Goal: Task Accomplishment & Management: Use online tool/utility

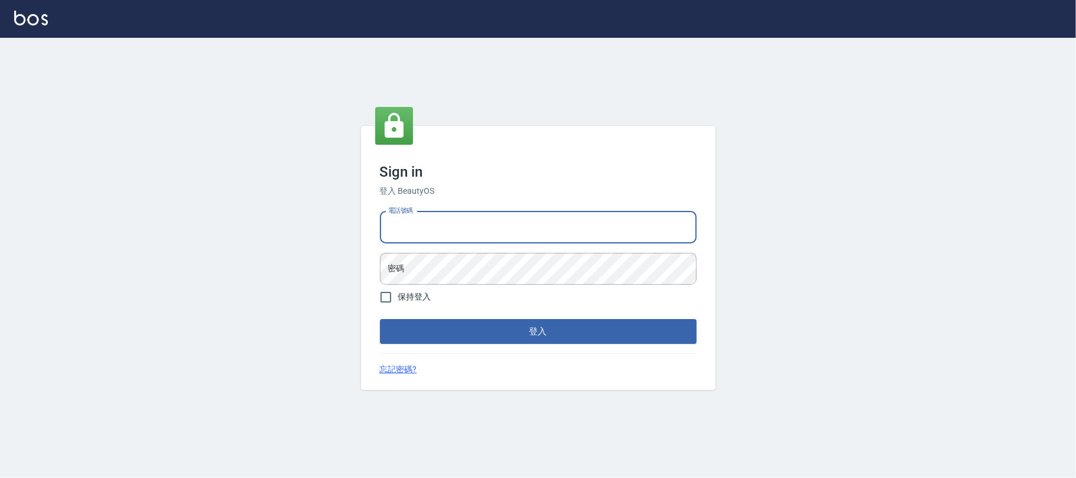
click at [463, 237] on input "電話號碼" at bounding box center [538, 228] width 317 height 32
type input "0225420586"
click at [473, 249] on div "電話號碼 [PHONE_NUMBER] 電話號碼 密碼 密碼" at bounding box center [538, 248] width 326 height 83
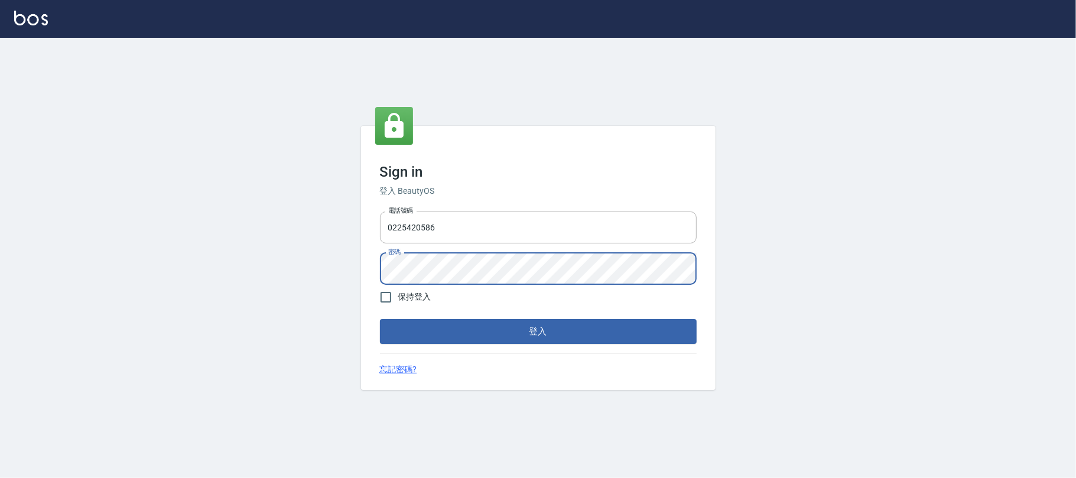
click at [380, 319] on button "登入" at bounding box center [538, 331] width 317 height 25
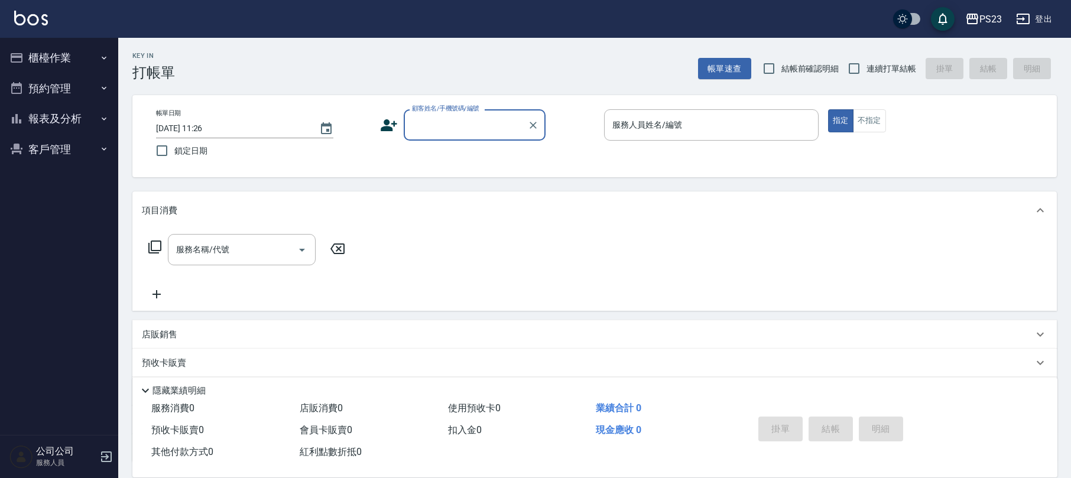
click at [79, 52] on button "櫃檯作業" at bounding box center [59, 58] width 109 height 31
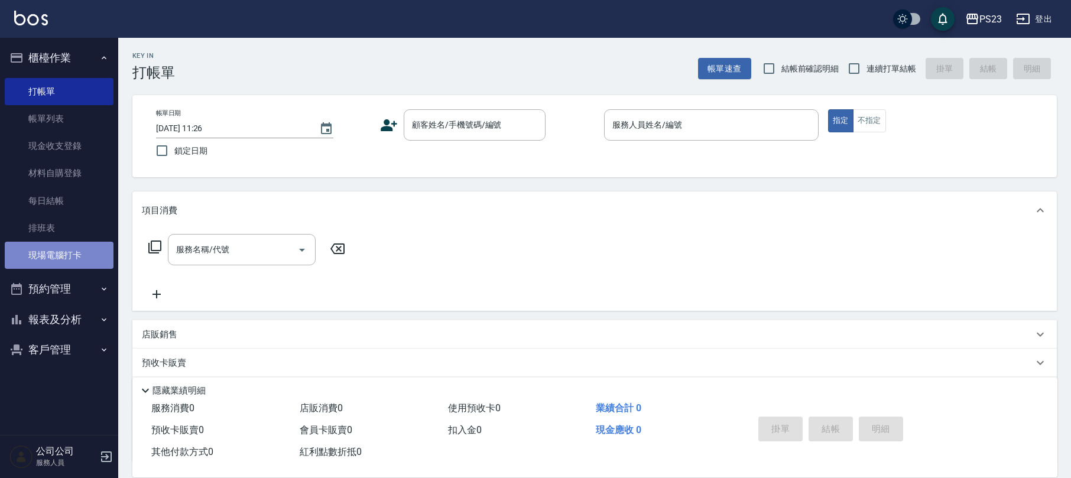
click at [79, 249] on link "現場電腦打卡" at bounding box center [59, 255] width 109 height 27
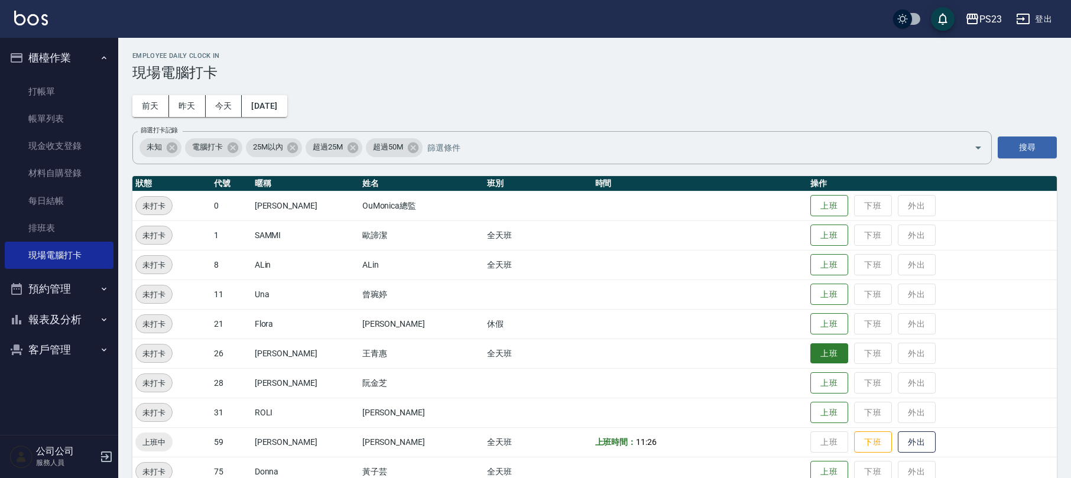
click at [814, 355] on button "上班" at bounding box center [829, 353] width 38 height 21
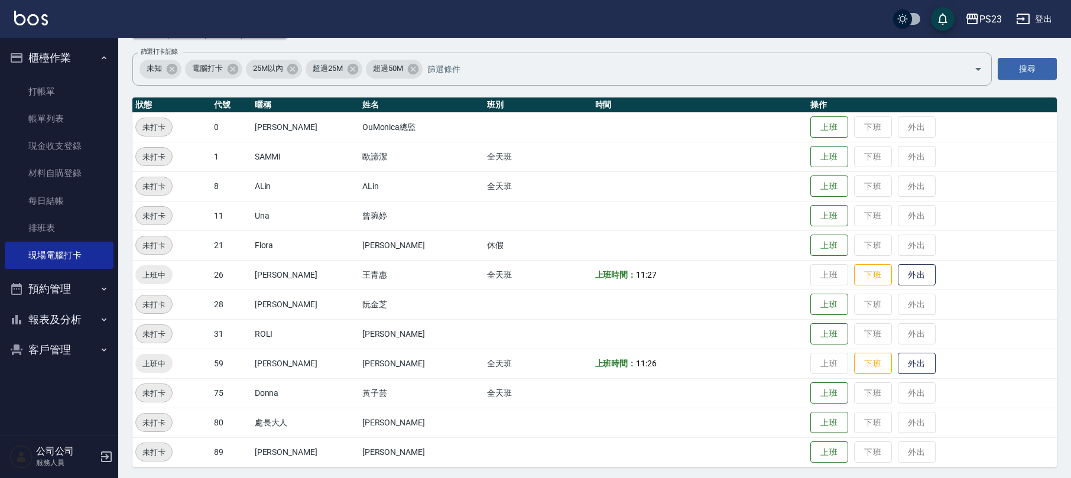
scroll to position [82, 0]
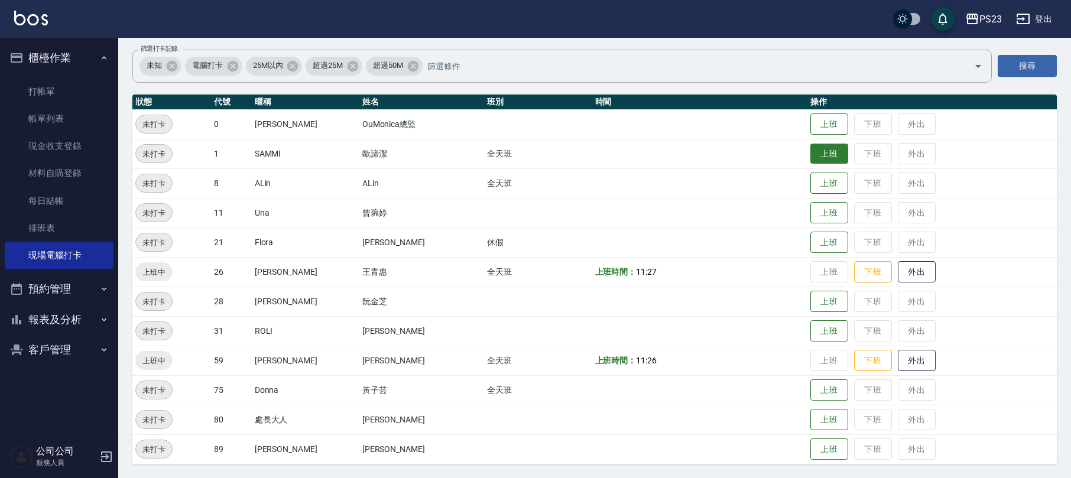
click at [810, 152] on button "上班" at bounding box center [829, 154] width 38 height 21
click at [820, 388] on button "上班" at bounding box center [829, 390] width 38 height 21
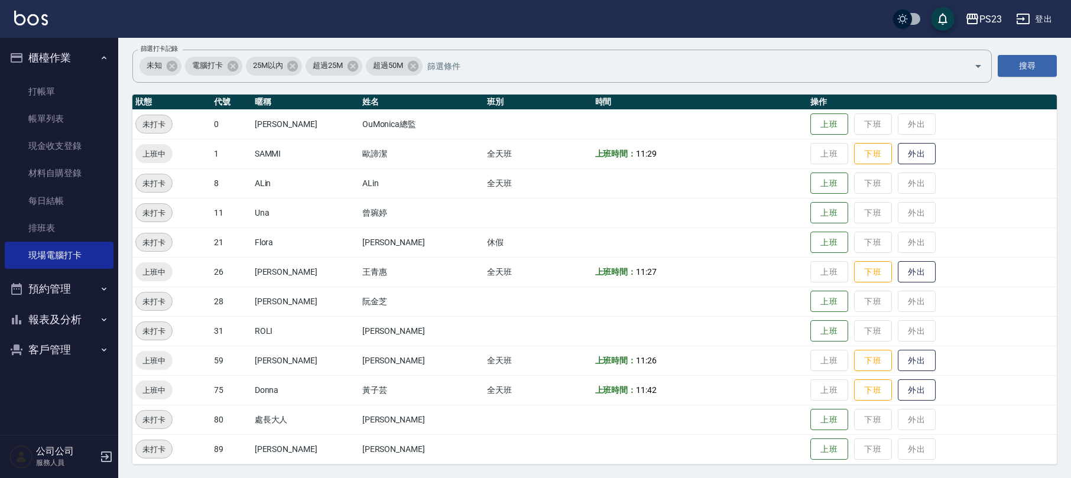
click at [86, 353] on button "客戶管理" at bounding box center [59, 349] width 109 height 31
click at [67, 376] on link "客戶列表" at bounding box center [59, 383] width 109 height 27
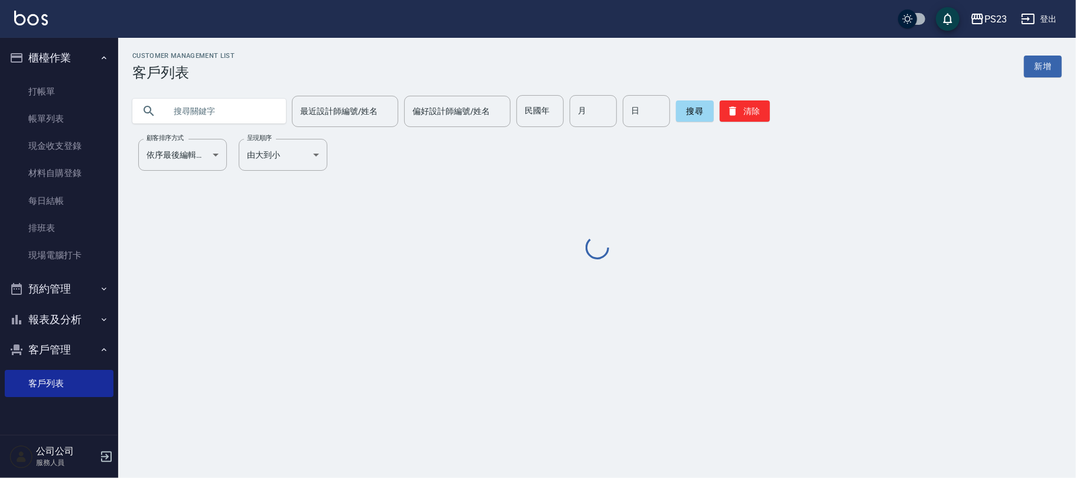
click at [225, 111] on input "text" at bounding box center [220, 111] width 111 height 32
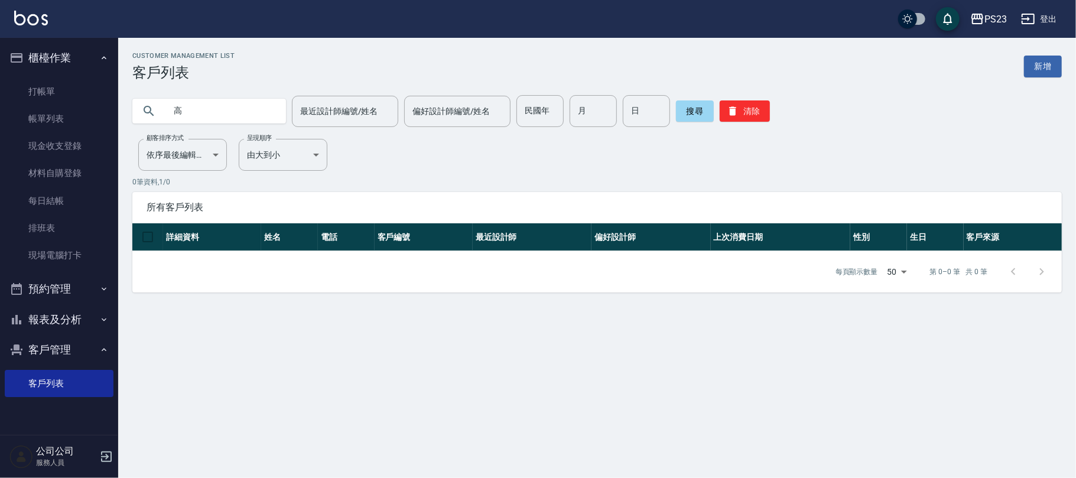
type input "高"
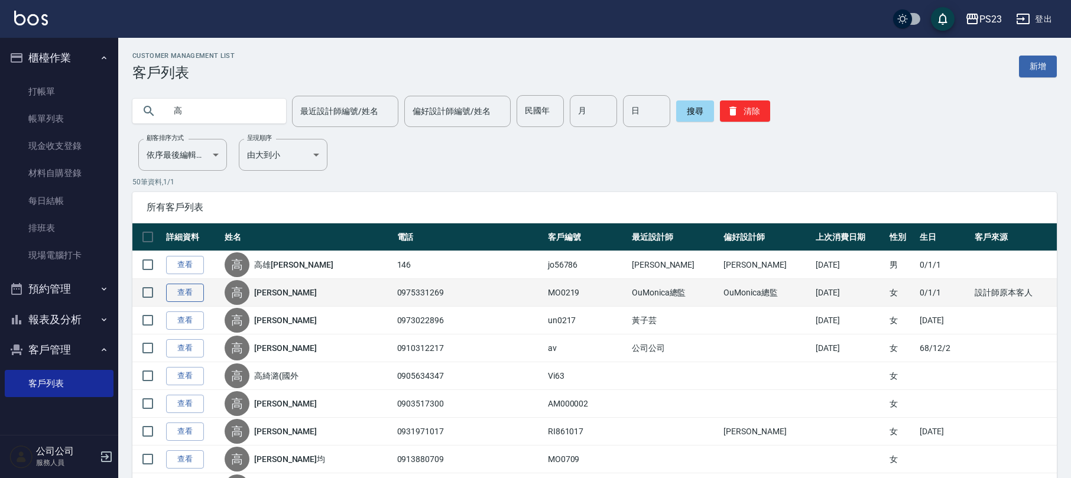
click at [194, 296] on link "查看" at bounding box center [185, 293] width 38 height 18
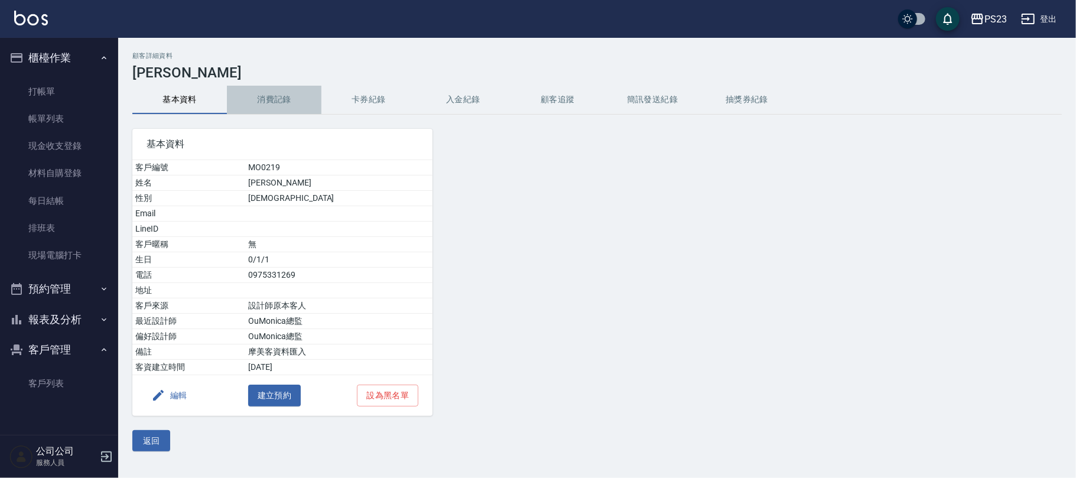
click at [284, 98] on button "消費記錄" at bounding box center [274, 100] width 95 height 28
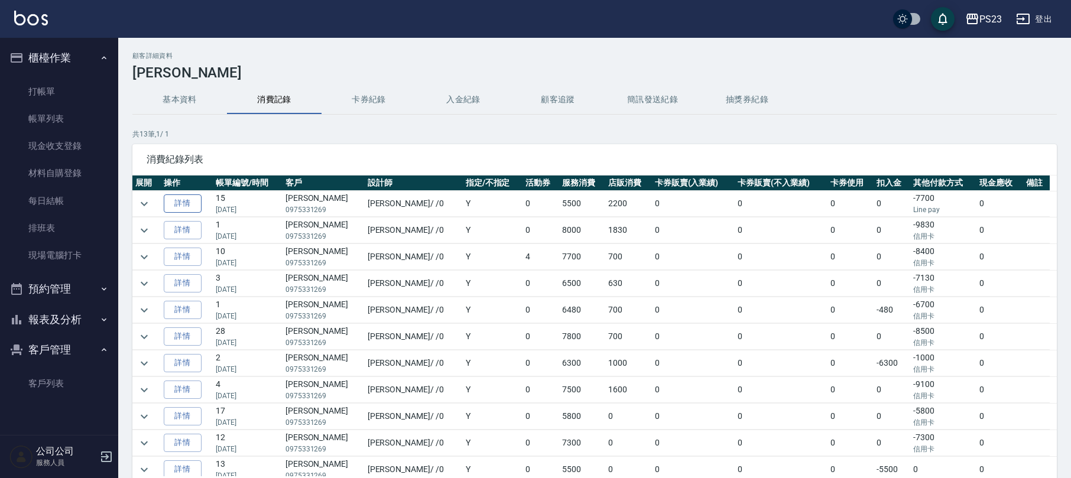
click at [168, 201] on link "詳情" at bounding box center [183, 203] width 38 height 18
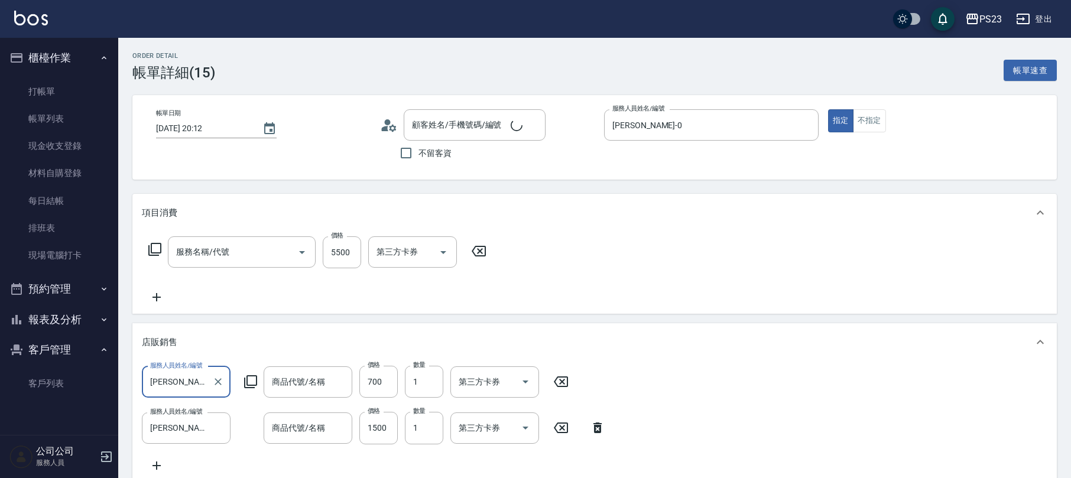
type input "[DATE] 20:12"
type input "[PERSON_NAME]-0"
type input "[PERSON_NAME]/0975331269/MO0219"
type input "護色護髮素-雪紡紗灰-150ml-$700"
type input "(特惠)外泌體頭皮精華-$1500"
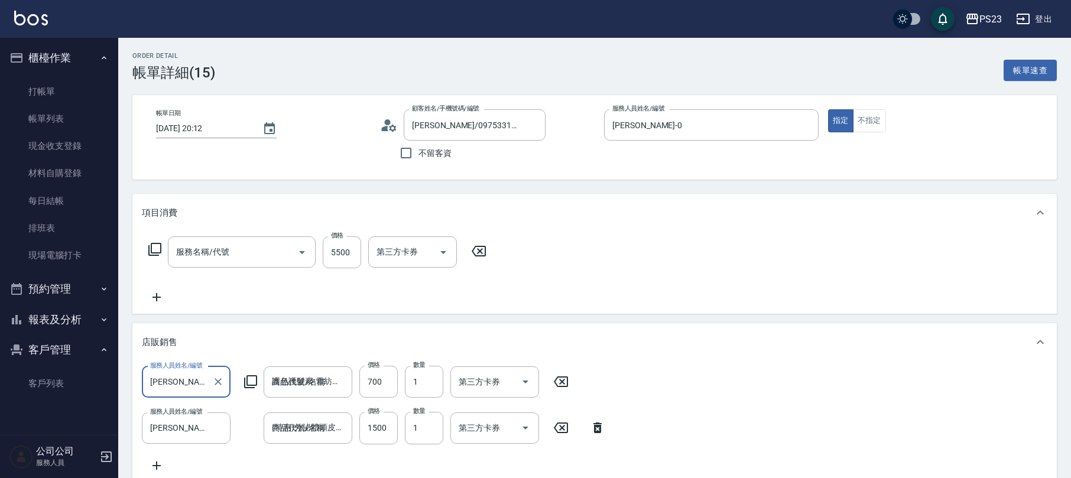
type input "套餐燙+染B餐(218)"
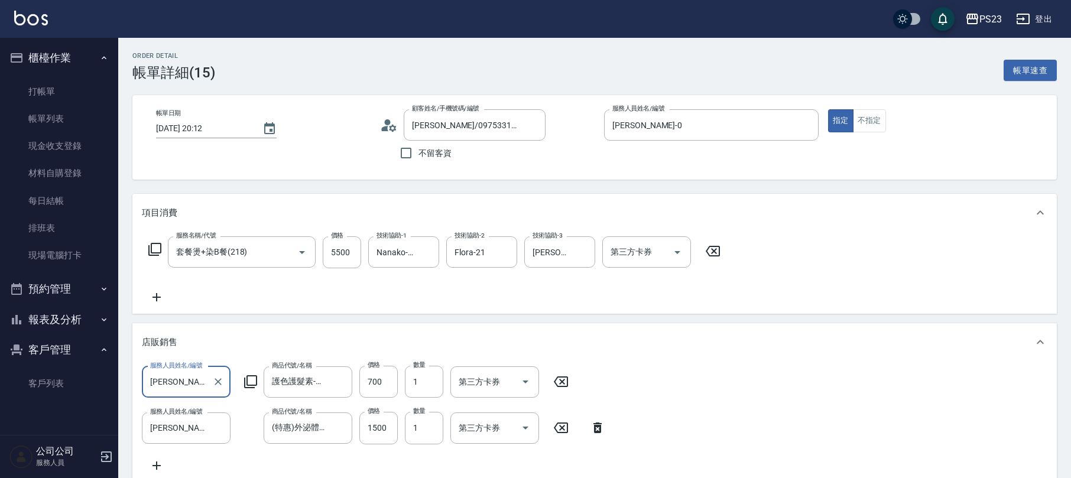
scroll to position [157, 0]
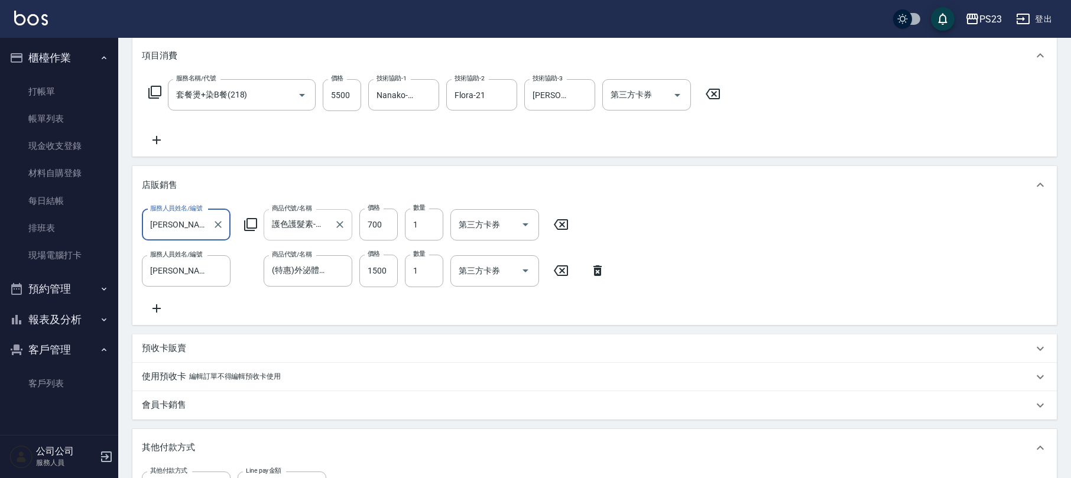
click at [327, 234] on input "護色護髮素-雪紡紗灰-150ml-$700" at bounding box center [299, 224] width 60 height 21
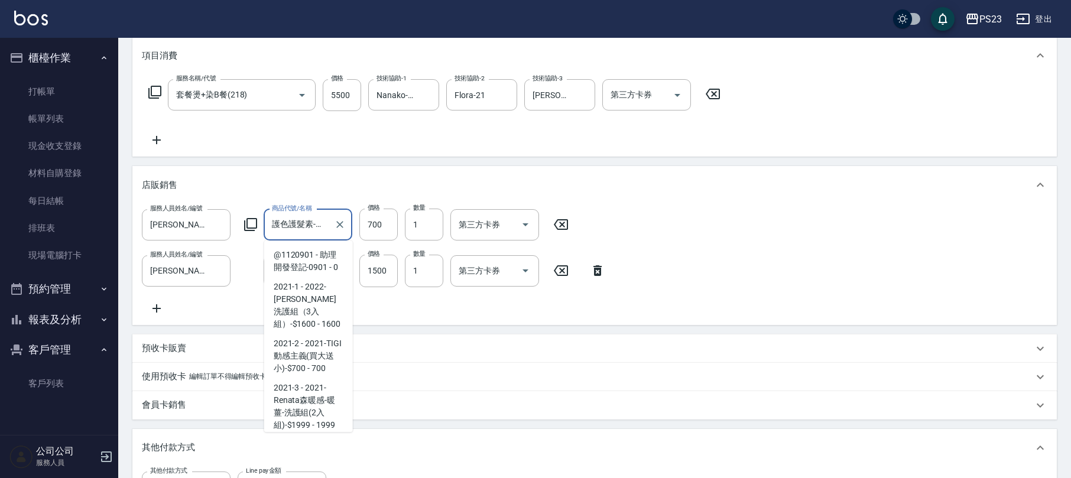
scroll to position [24379, 0]
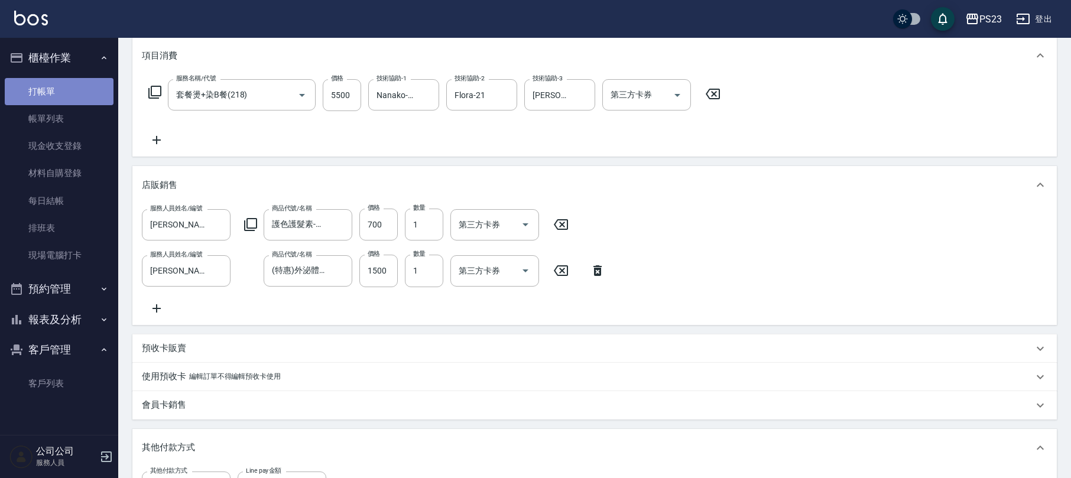
click at [44, 92] on link "打帳單" at bounding box center [59, 91] width 109 height 27
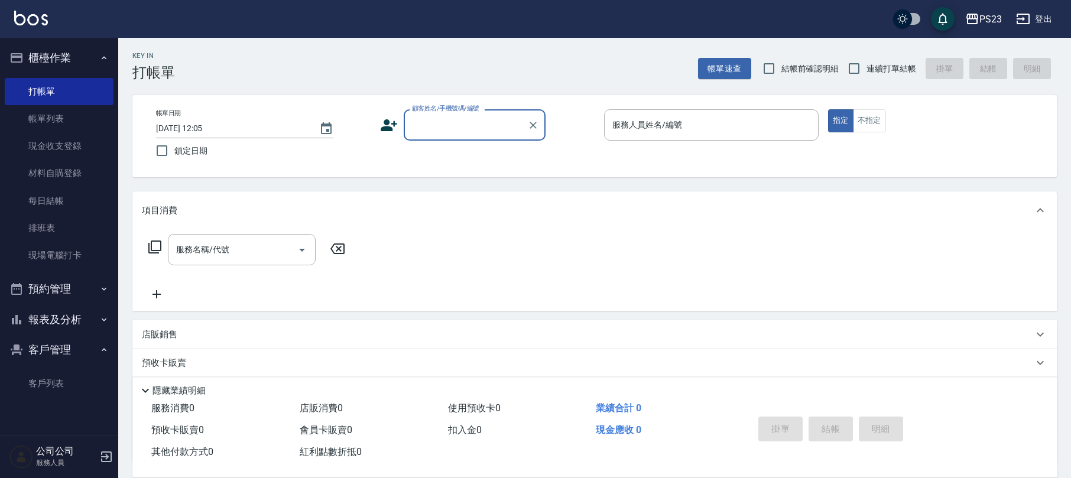
drag, startPoint x: 649, startPoint y: 378, endPoint x: 662, endPoint y: 373, distance: 14.4
click at [662, 378] on div "隱藏業績明細" at bounding box center [594, 388] width 925 height 20
